Goal: Find specific page/section

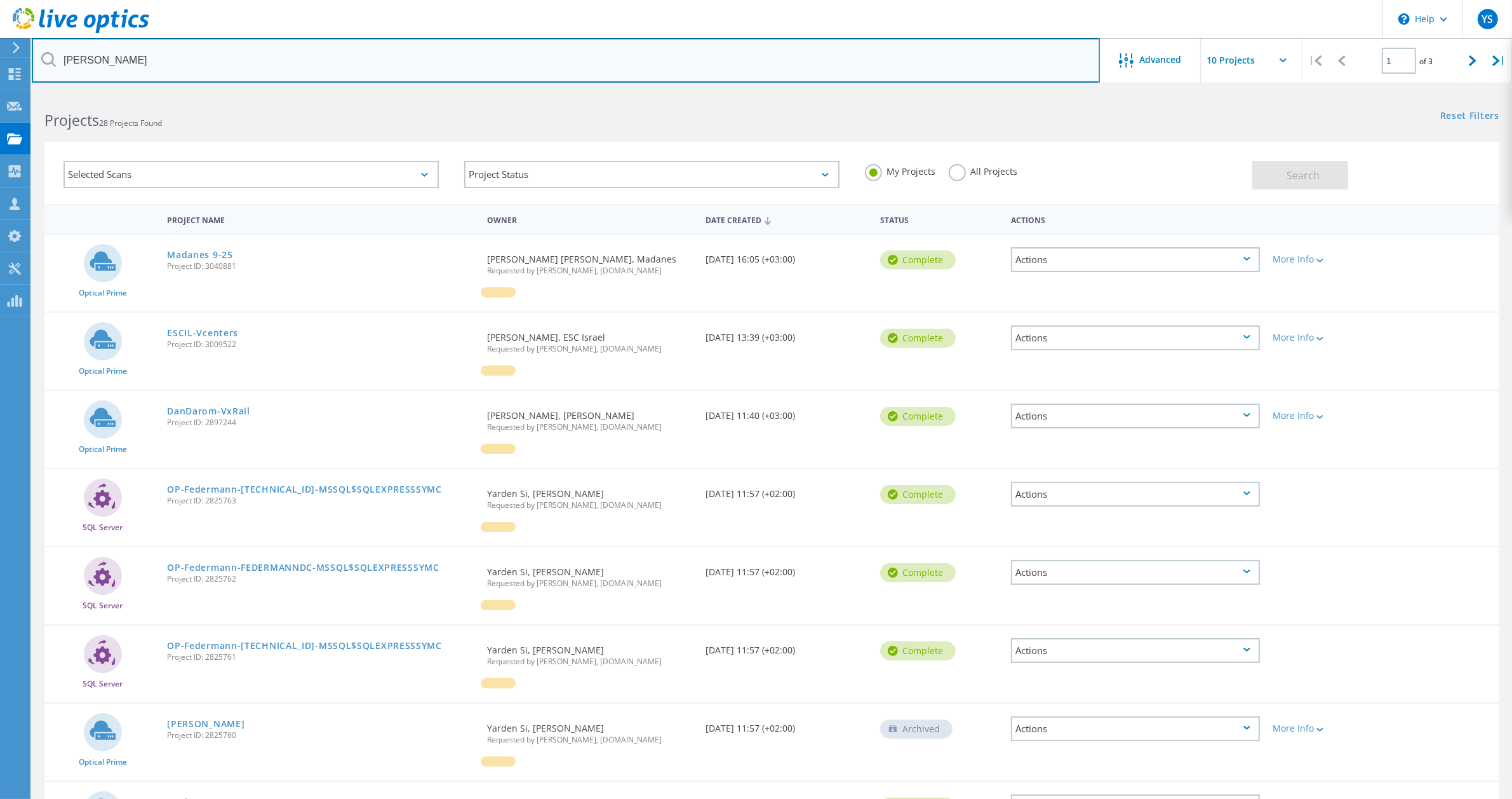
click at [110, 59] on input "[PERSON_NAME]" at bounding box center [566, 60] width 1068 height 45
type input "d"
type input "נ"
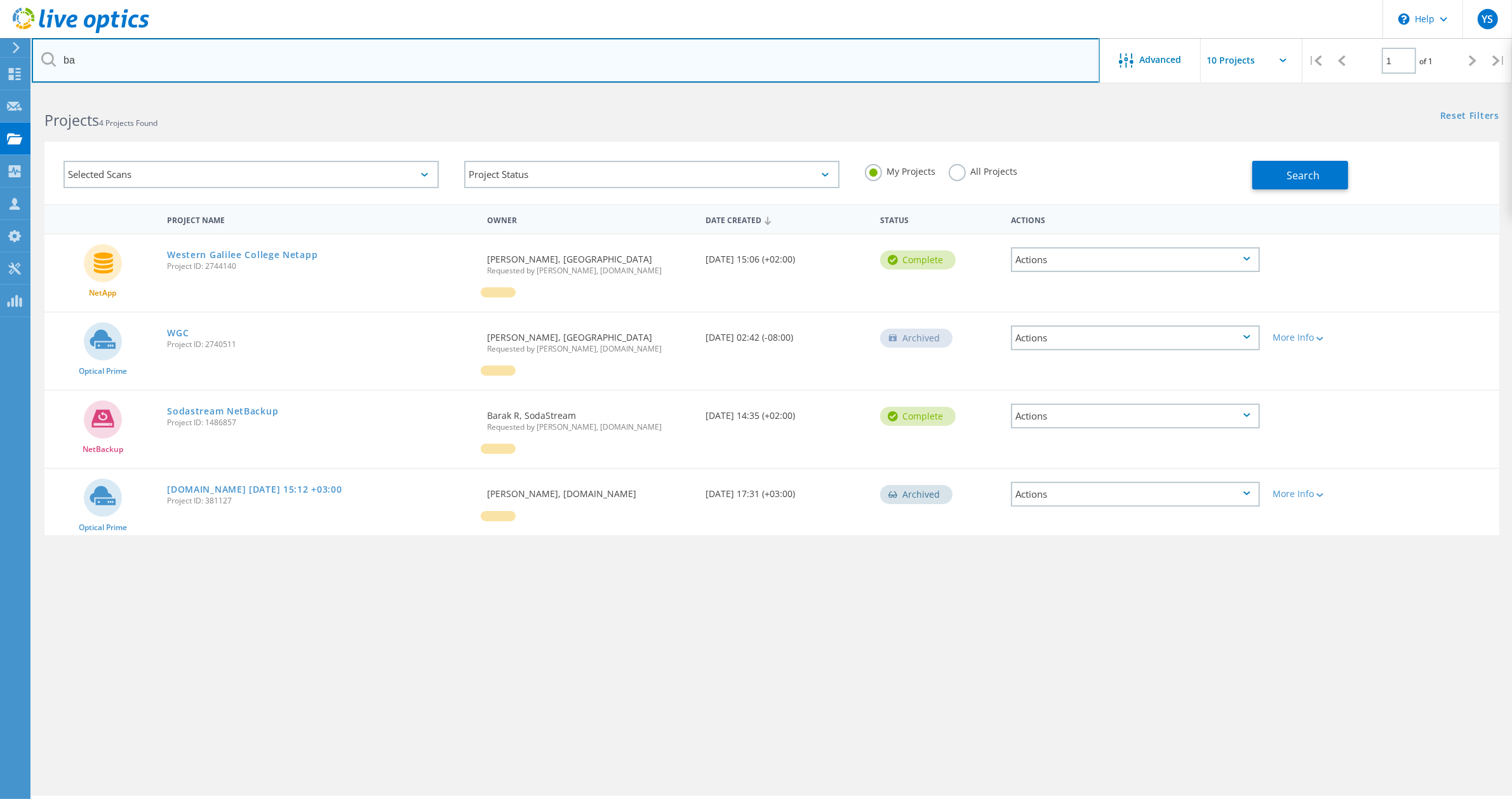
type input "b"
type input "mahmoo"
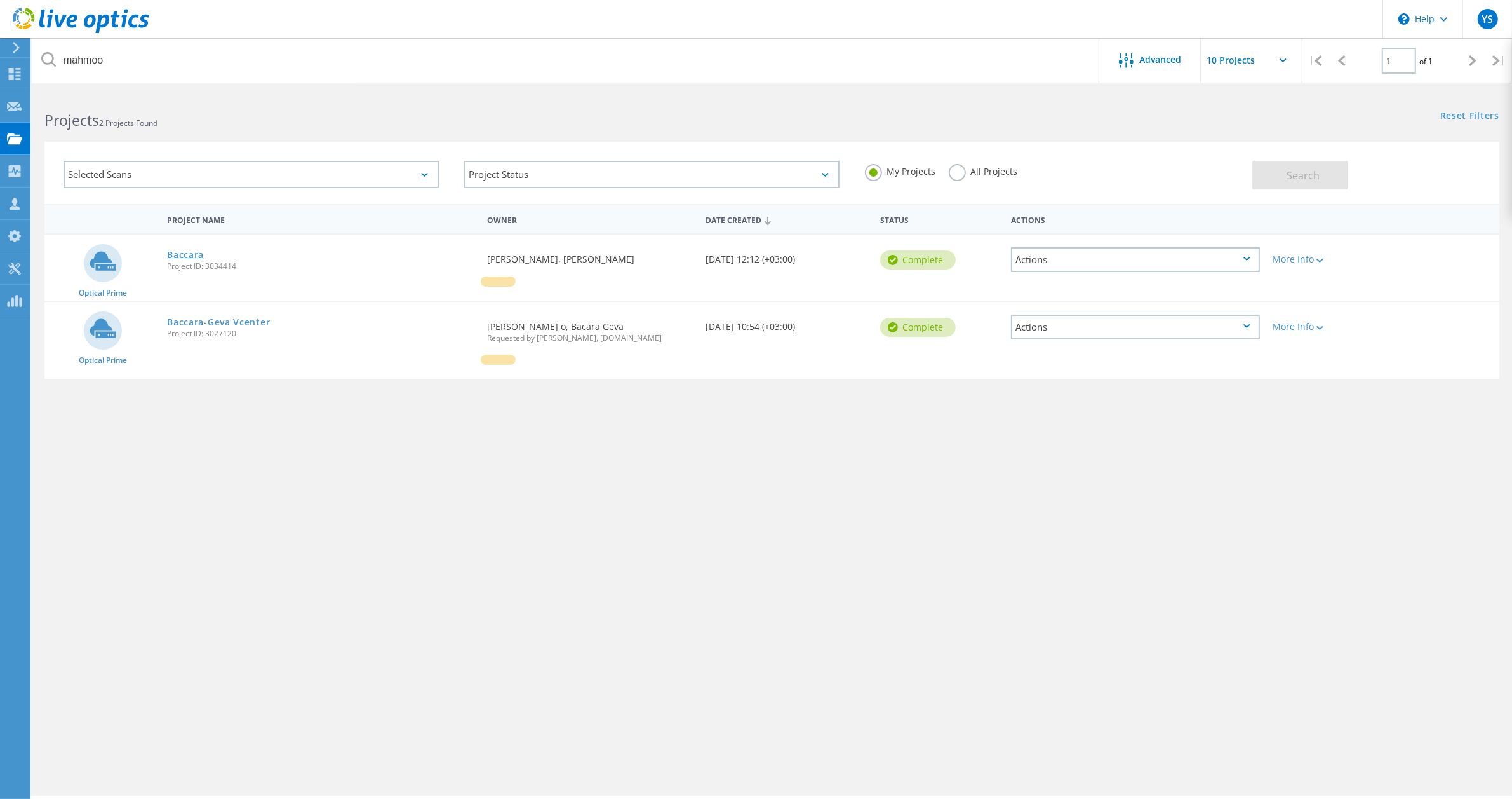
click at [189, 253] on link "Baccara" at bounding box center [185, 255] width 37 height 9
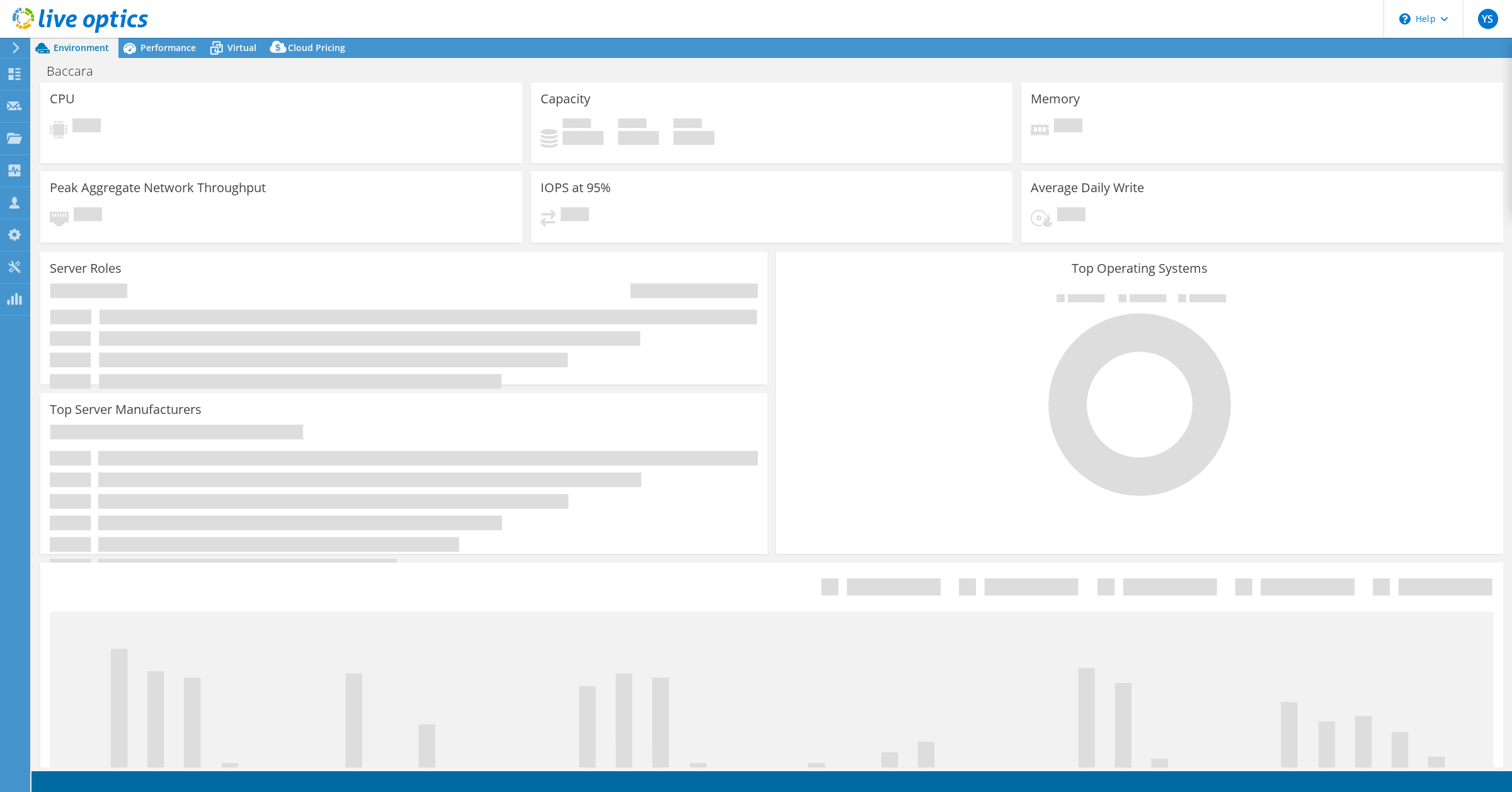
select select "EUFrankfurt"
select select "USD"
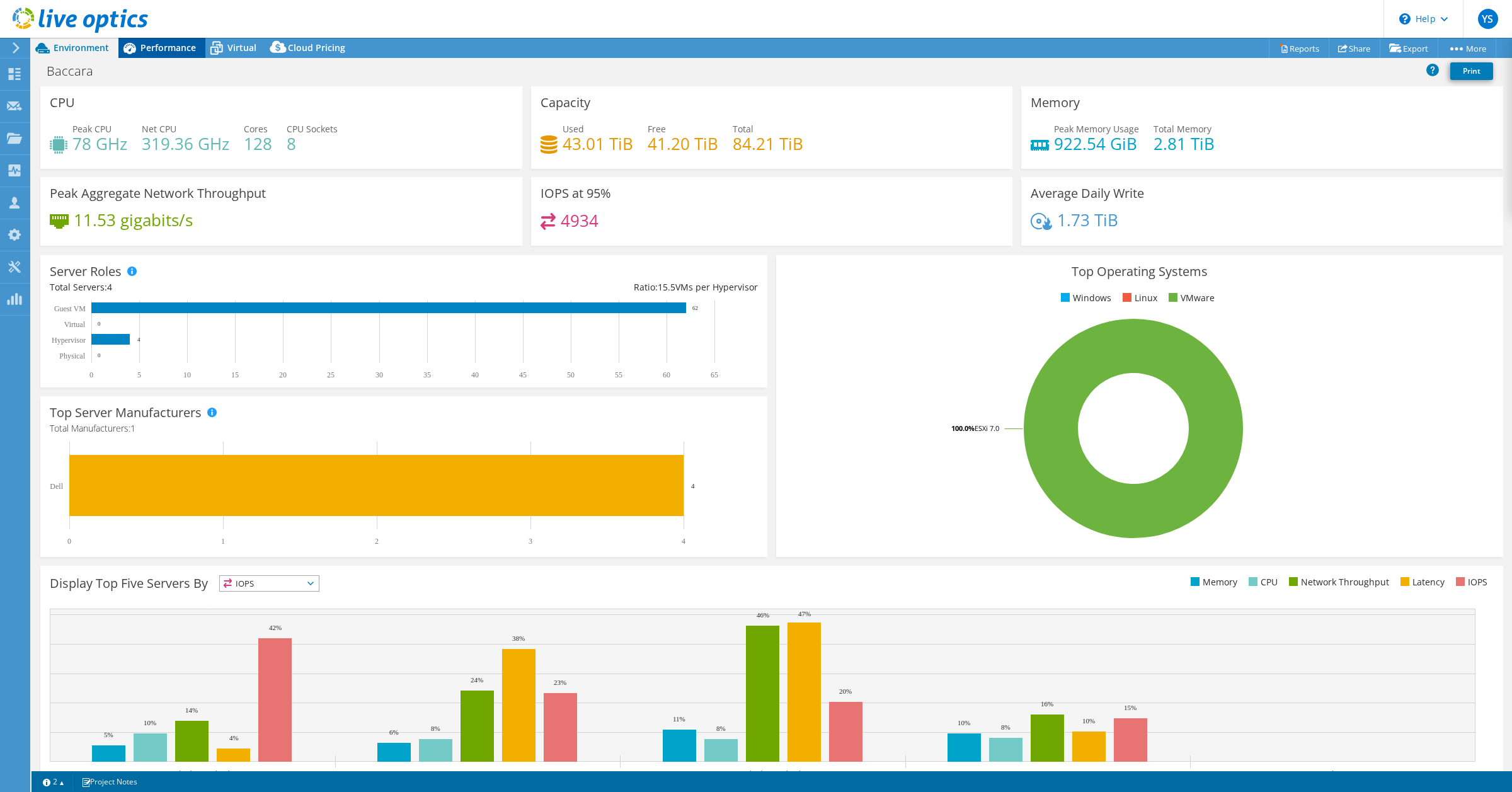
click at [178, 46] on span "Performance" at bounding box center [168, 47] width 55 height 12
